Goal: Information Seeking & Learning: Learn about a topic

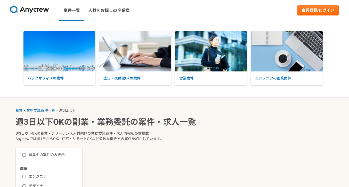
select select "3"
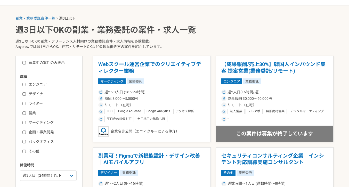
scroll to position [93, 0]
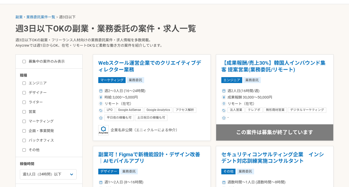
click at [25, 129] on input "企画・事業開発" at bounding box center [23, 130] width 3 height 3
checkbox input "true"
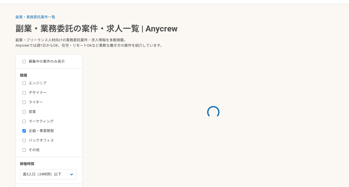
click at [25, 142] on input "バックオフィス" at bounding box center [23, 140] width 3 height 3
checkbox input "true"
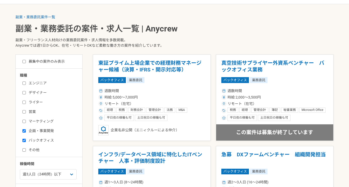
click at [23, 152] on label "その他" at bounding box center [51, 149] width 59 height 5
click at [23, 152] on input "その他" at bounding box center [23, 149] width 3 height 3
checkbox input "true"
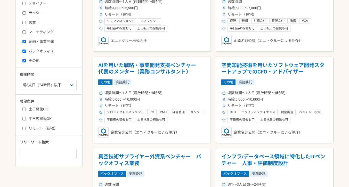
scroll to position [183, 0]
click at [23, 130] on label "リモート（在宅）" at bounding box center [51, 127] width 59 height 5
click at [23, 130] on input "リモート（在宅）" at bounding box center [23, 127] width 3 height 3
checkbox input "true"
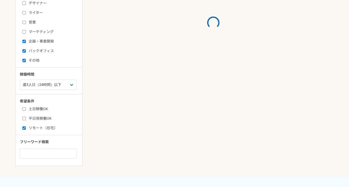
click at [23, 119] on input "平日夜稼働OK" at bounding box center [23, 118] width 3 height 3
checkbox input "true"
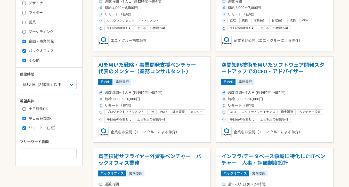
click at [23, 109] on input "土日稼働OK" at bounding box center [23, 108] width 3 height 3
checkbox input "true"
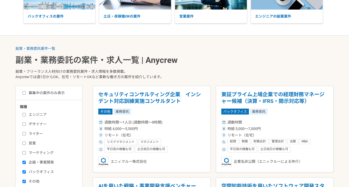
scroll to position [56, 0]
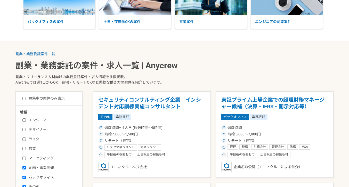
click at [46, 96] on label "募集中の案件のみ表示" at bounding box center [43, 98] width 42 height 5
click at [26, 97] on input "募集中の案件のみ表示" at bounding box center [23, 98] width 3 height 3
checkbox input "true"
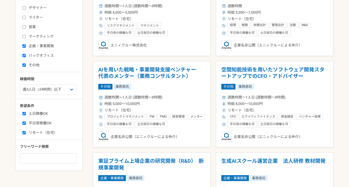
scroll to position [178, 0]
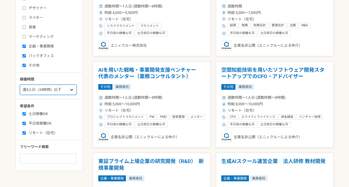
click at [67, 89] on select "週1人日（8時間）以下 週2人日（16時間）以下 週3人日（24時間）以下 週4人日（32時間）以下 週5人日（40時間）以下" at bounding box center [48, 90] width 57 height 10
select select "4"
click at [20, 85] on select "週1人日（8時間）以下 週2人日（16時間）以下 週3人日（24時間）以下 週4人日（32時間）以下 週5人日（40時間）以下" at bounding box center [48, 90] width 57 height 10
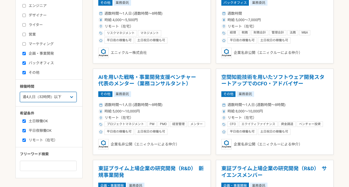
scroll to position [171, 0]
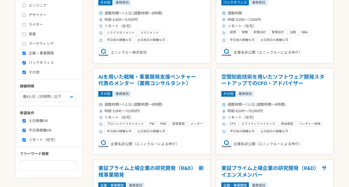
click at [30, 130] on label "平日夜稼働OK" at bounding box center [51, 130] width 59 height 5
click at [26, 130] on input "平日夜稼働OK" at bounding box center [23, 130] width 3 height 3
checkbox input "false"
click at [24, 138] on input "リモート（在宅）" at bounding box center [23, 139] width 3 height 3
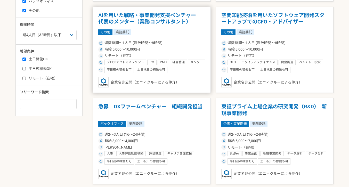
scroll to position [233, 0]
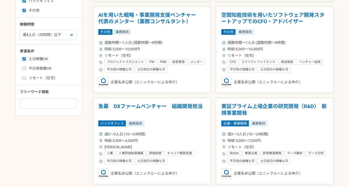
click at [41, 78] on label "リモート（在宅）" at bounding box center [51, 77] width 59 height 5
click at [26, 78] on input "リモート（在宅）" at bounding box center [23, 77] width 3 height 3
checkbox input "true"
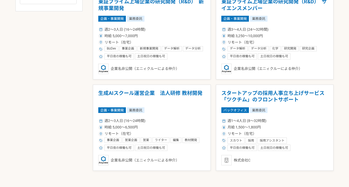
scroll to position [338, 0]
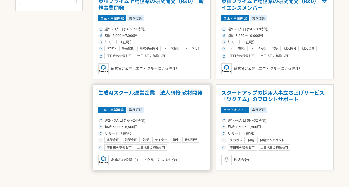
click at [175, 93] on h1 "生成AIスクール運営企業　法人研修 教材開発" at bounding box center [151, 96] width 107 height 13
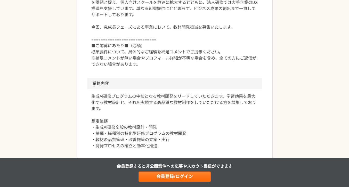
scroll to position [202, 0]
